Goal: Information Seeking & Learning: Learn about a topic

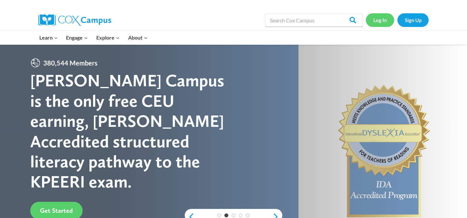
click at [378, 22] on link "Log In" at bounding box center [379, 19] width 28 height 13
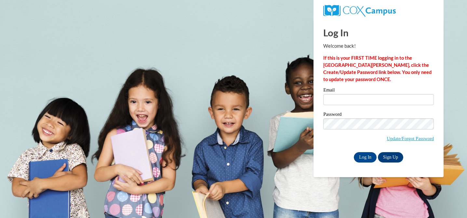
type input "shelby.gross@rusd.org"
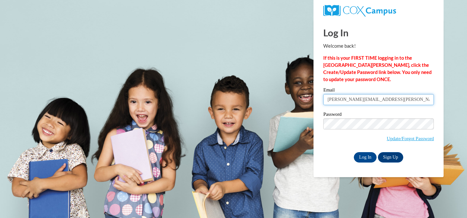
click at [385, 104] on input "shelby.gross@rusd.org" at bounding box center [378, 99] width 110 height 11
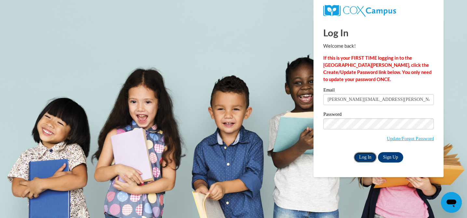
click at [365, 159] on input "Log In" at bounding box center [364, 157] width 23 height 10
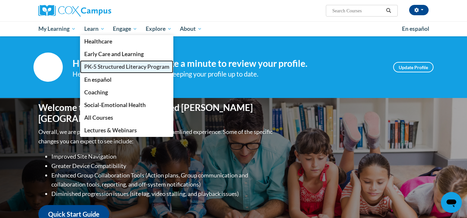
click at [112, 67] on span "PK-5 Structured Literacy Program" at bounding box center [126, 66] width 85 height 7
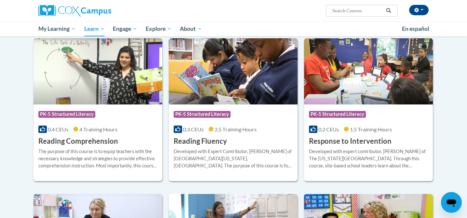
scroll to position [549, 0]
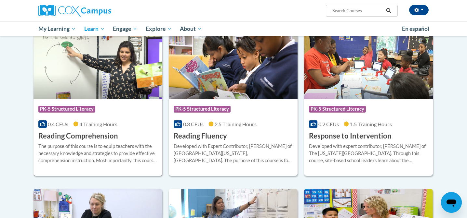
click at [137, 81] on img at bounding box center [97, 66] width 129 height 66
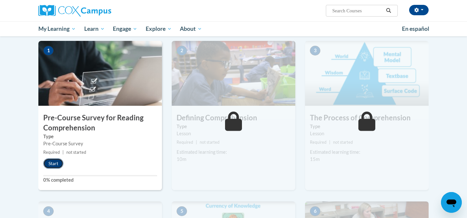
click at [55, 163] on button "Start" at bounding box center [53, 164] width 20 height 10
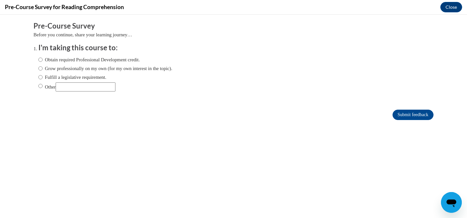
click at [73, 60] on label "Obtain required Professional Development credit." at bounding box center [88, 59] width 101 height 7
click at [43, 60] on input "Obtain required Professional Development credit." at bounding box center [40, 59] width 4 height 7
radio input "true"
click at [392, 114] on input "Submit feedback" at bounding box center [412, 115] width 41 height 10
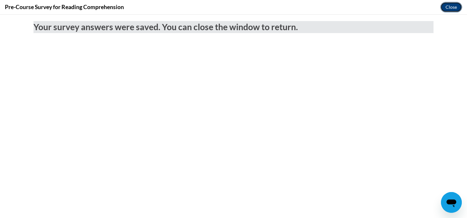
click at [449, 10] on button "Close" at bounding box center [451, 7] width 22 height 10
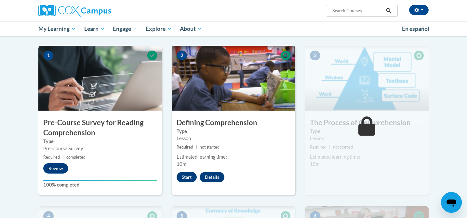
scroll to position [132, 0]
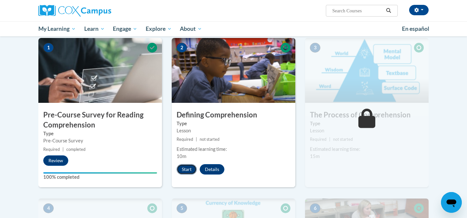
click at [190, 165] on button "Start" at bounding box center [186, 169] width 20 height 10
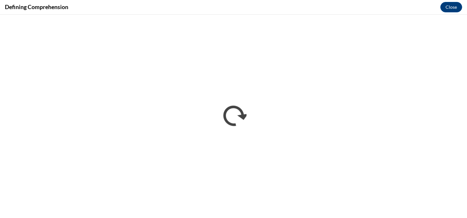
scroll to position [0, 0]
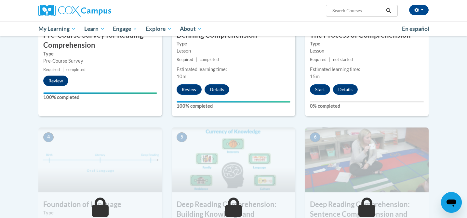
scroll to position [211, 0]
click at [320, 88] on button "Start" at bounding box center [320, 89] width 20 height 10
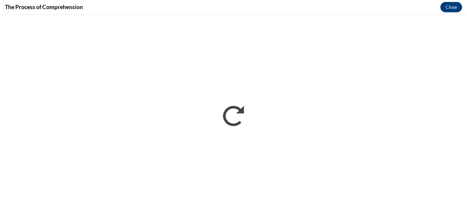
scroll to position [0, 0]
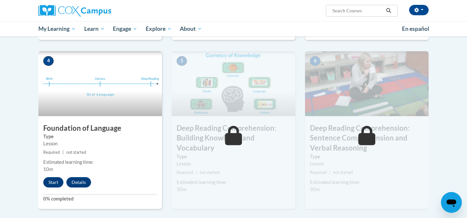
scroll to position [313, 0]
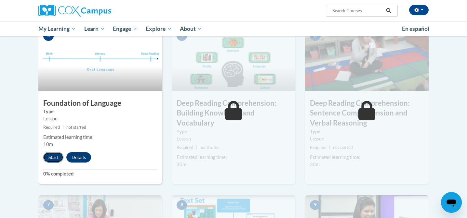
click at [56, 157] on button "Start" at bounding box center [53, 157] width 20 height 10
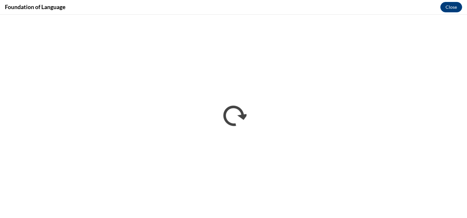
scroll to position [0, 0]
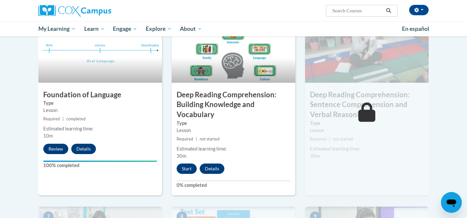
scroll to position [322, 0]
click at [189, 169] on button "Start" at bounding box center [186, 168] width 20 height 10
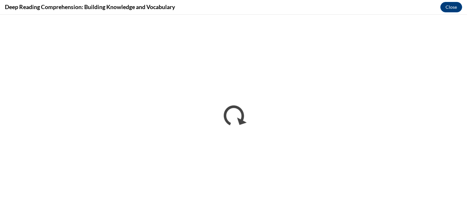
scroll to position [0, 0]
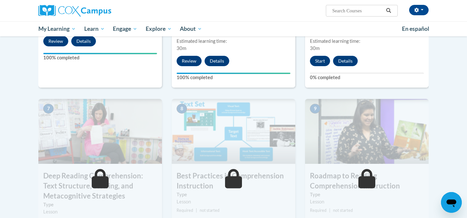
scroll to position [430, 0]
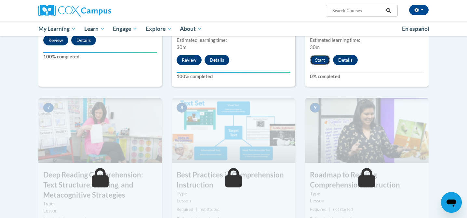
click at [318, 60] on button "Start" at bounding box center [320, 60] width 20 height 10
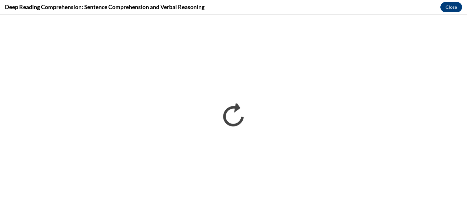
scroll to position [0, 0]
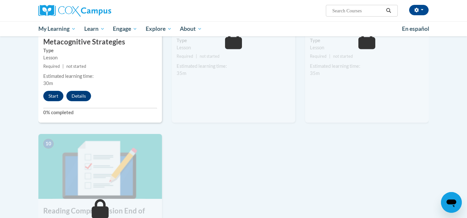
scroll to position [584, 0]
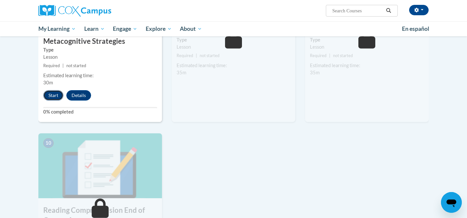
click at [50, 93] on button "Start" at bounding box center [53, 95] width 20 height 10
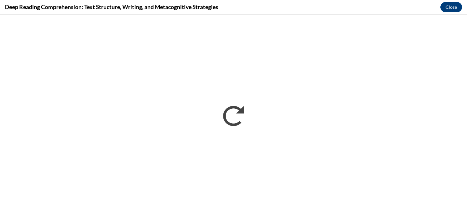
scroll to position [0, 0]
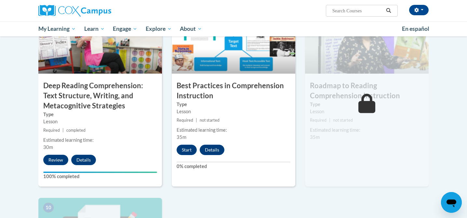
scroll to position [544, 0]
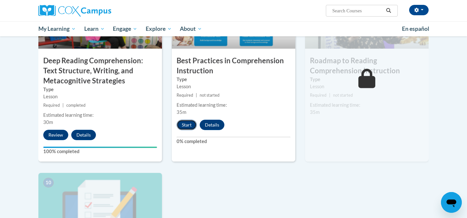
click at [185, 123] on button "Start" at bounding box center [186, 125] width 20 height 10
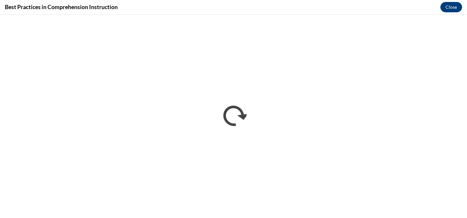
scroll to position [0, 0]
